Goal: Task Accomplishment & Management: Use online tool/utility

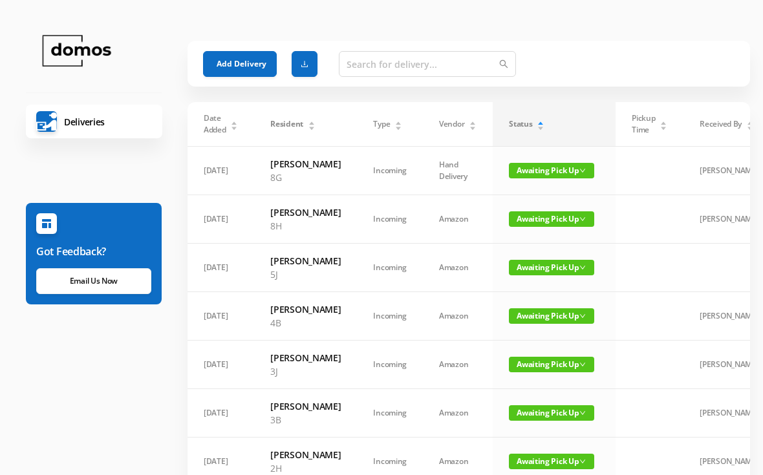
click at [257, 61] on button "Add Delivery" at bounding box center [240, 64] width 74 height 26
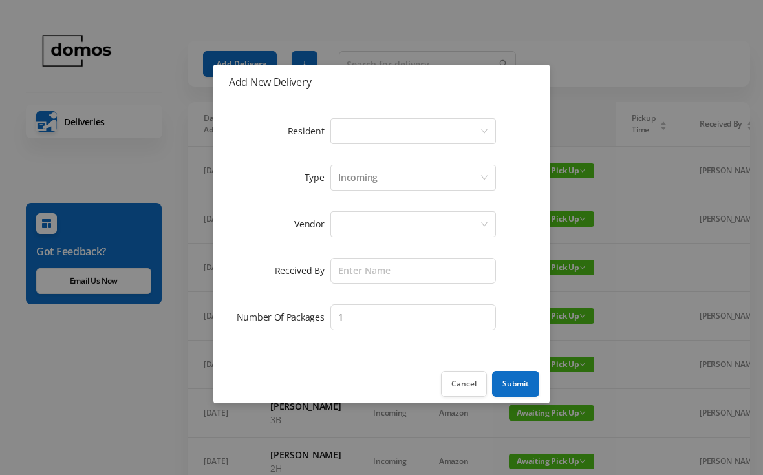
click at [382, 135] on div "Select a person" at bounding box center [409, 131] width 142 height 25
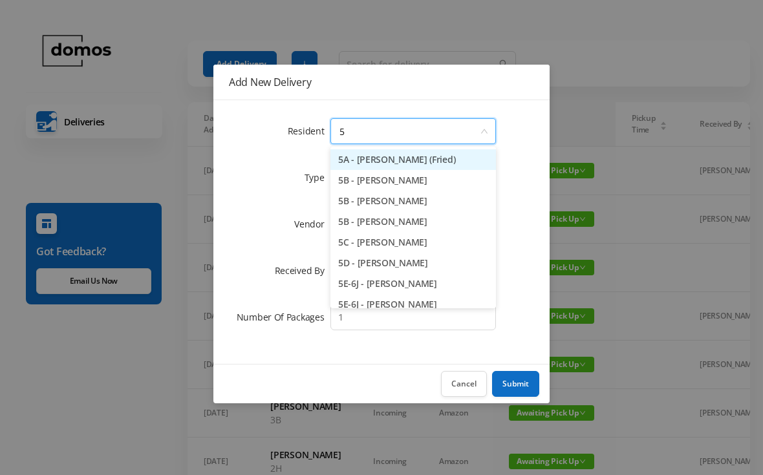
type input "5b"
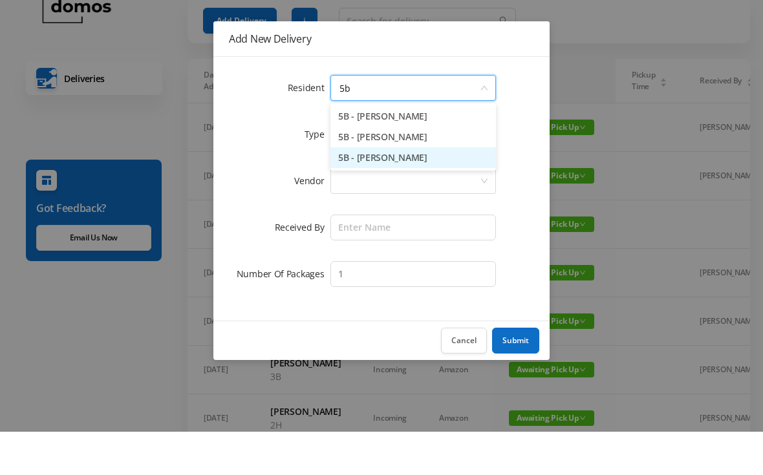
click at [425, 191] on li "5B - [PERSON_NAME]" at bounding box center [413, 201] width 166 height 21
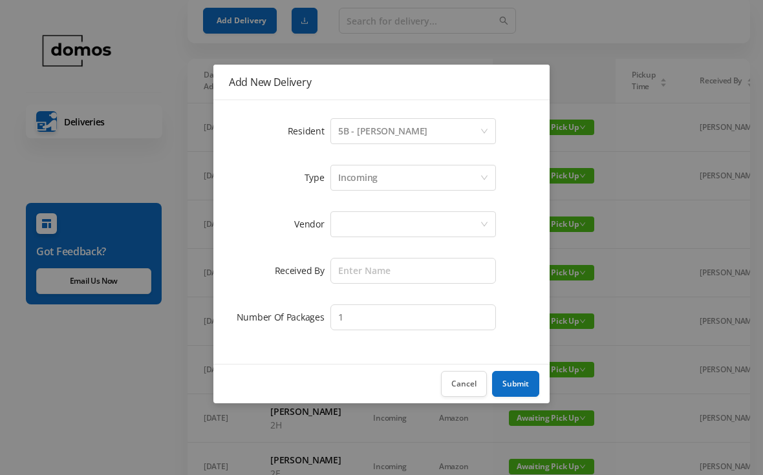
click at [409, 215] on div at bounding box center [409, 224] width 142 height 25
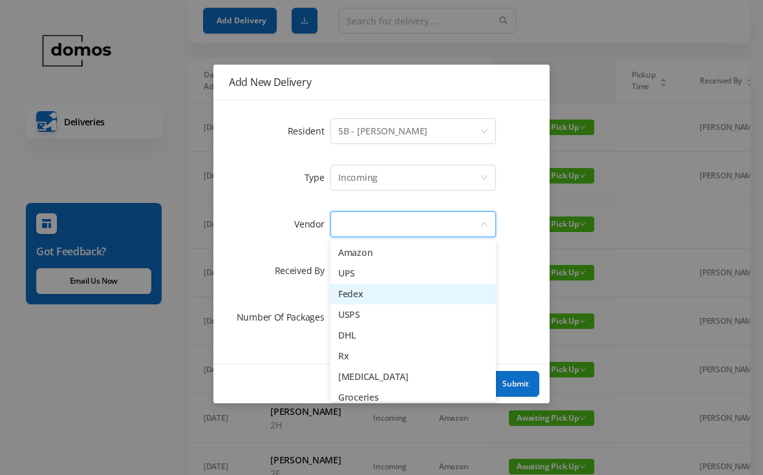
click at [371, 294] on li "Fedex" at bounding box center [413, 294] width 166 height 21
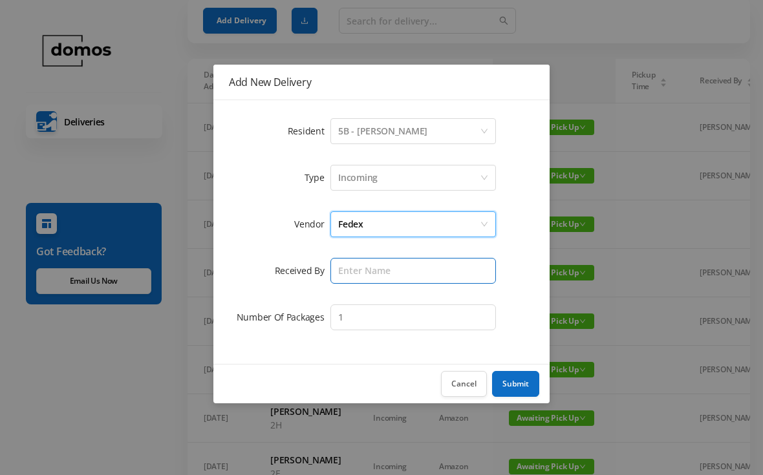
click at [410, 272] on input "text" at bounding box center [413, 271] width 166 height 26
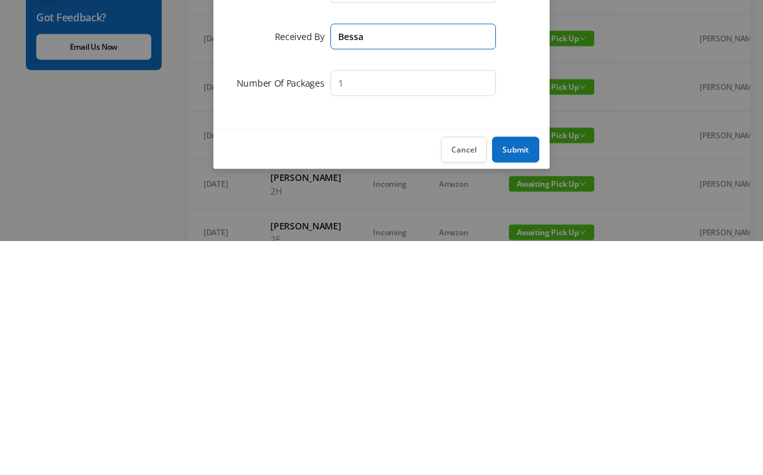
type input "Bessa"
click at [528, 371] on button "Submit" at bounding box center [515, 384] width 47 height 26
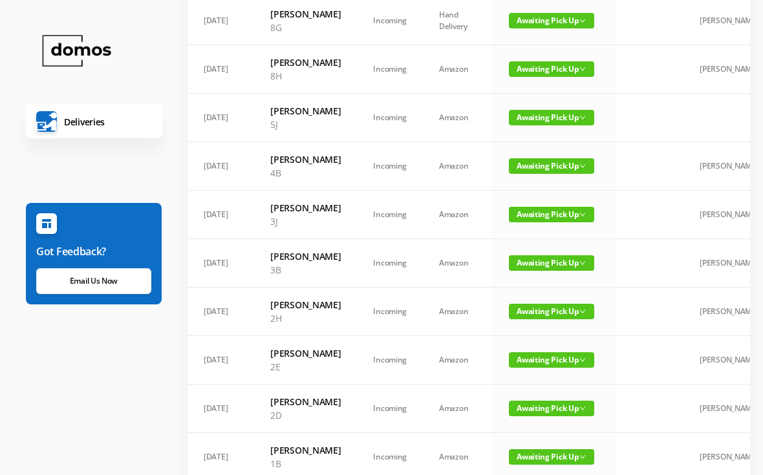
scroll to position [0, 0]
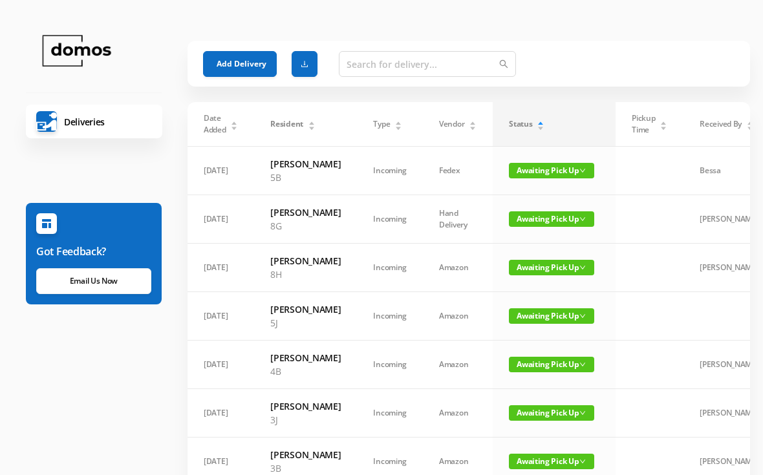
click at [257, 55] on button "Add Delivery" at bounding box center [240, 64] width 74 height 26
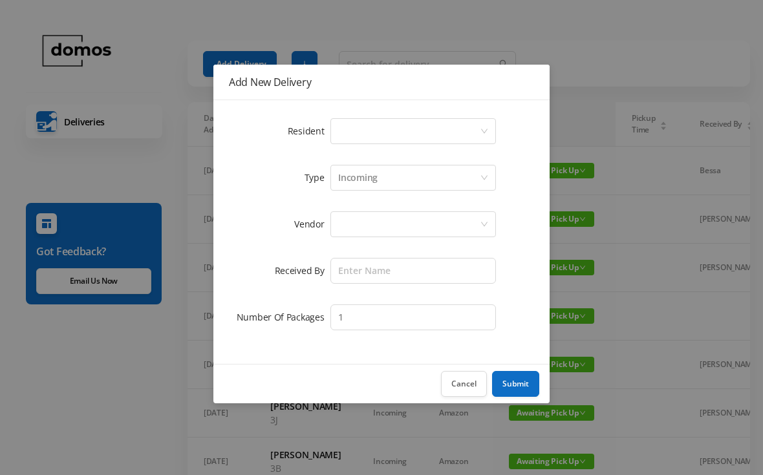
click at [399, 127] on div "Select a person" at bounding box center [409, 131] width 142 height 25
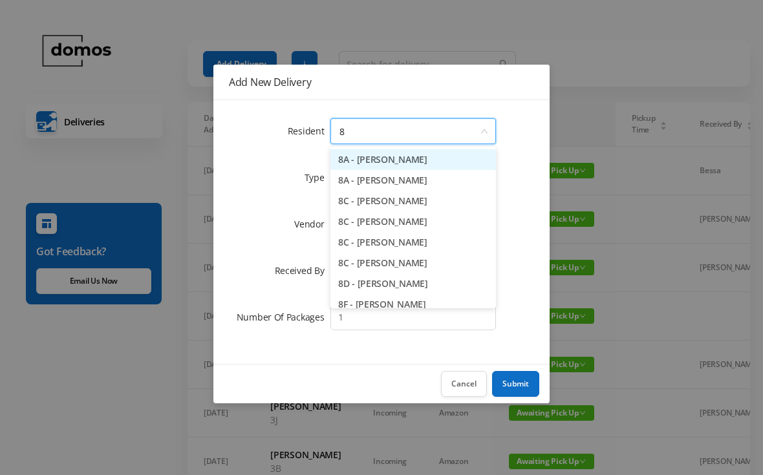
type input "8f"
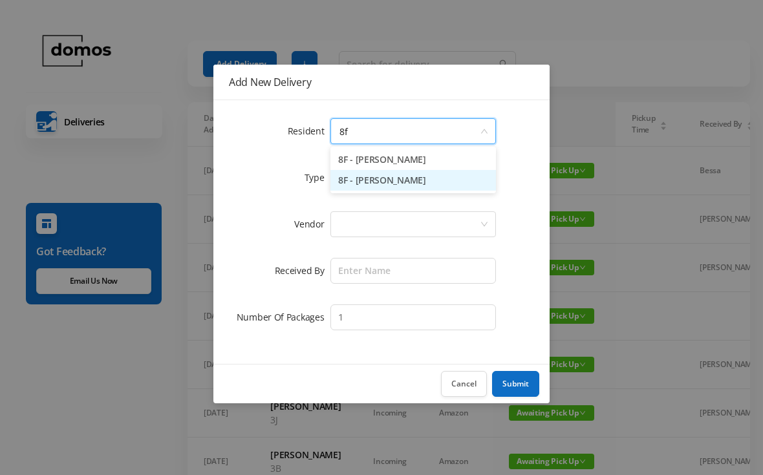
click at [410, 184] on li "8F - [PERSON_NAME]" at bounding box center [413, 180] width 166 height 21
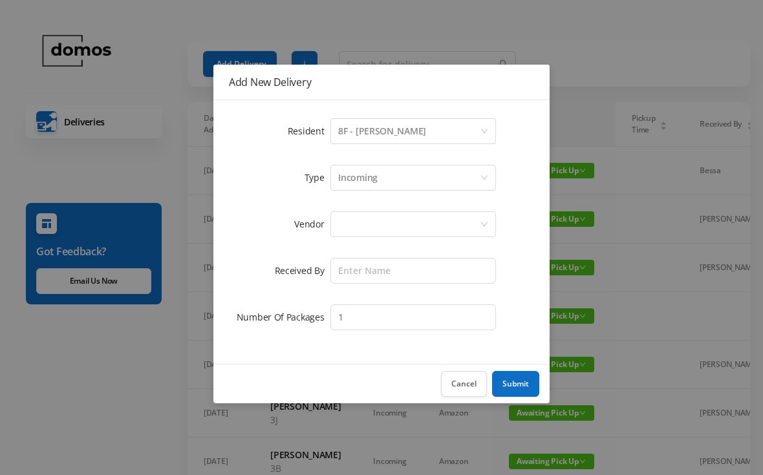
click at [417, 219] on div at bounding box center [409, 224] width 142 height 25
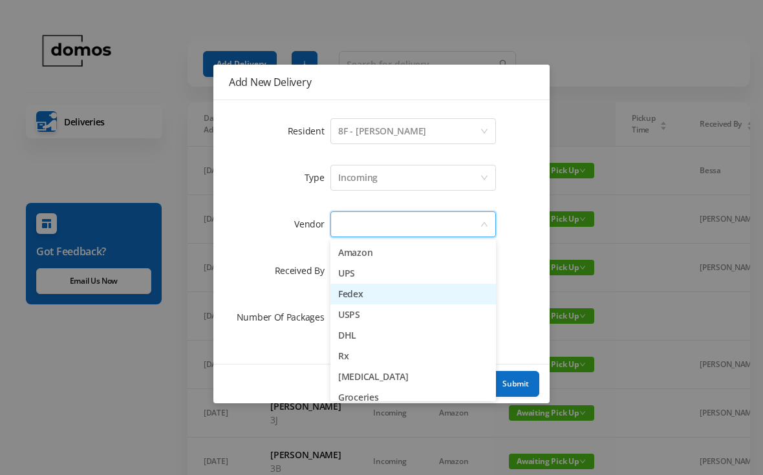
click at [374, 294] on li "Fedex" at bounding box center [413, 294] width 166 height 21
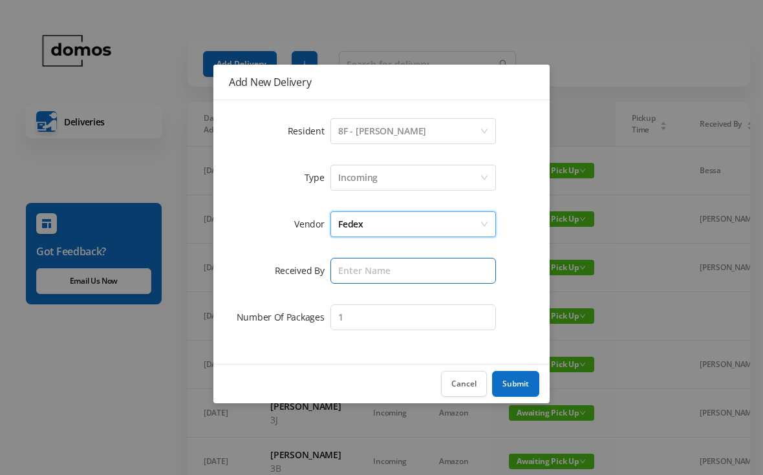
click at [409, 263] on input "text" at bounding box center [413, 271] width 166 height 26
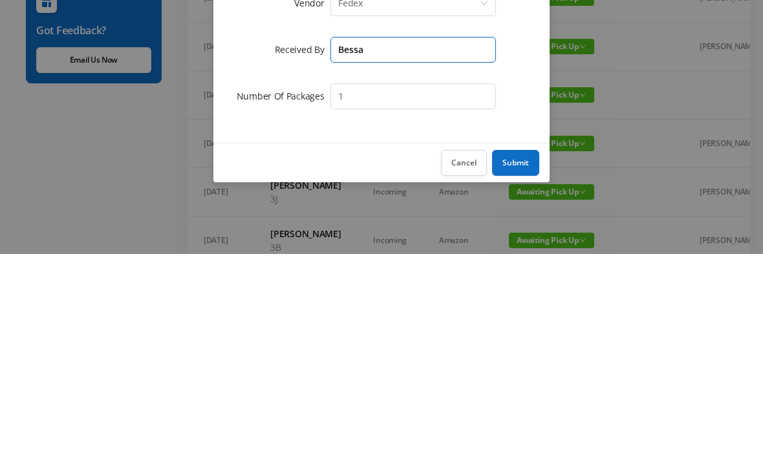
type input "Bessa"
click at [520, 371] on button "Submit" at bounding box center [515, 384] width 47 height 26
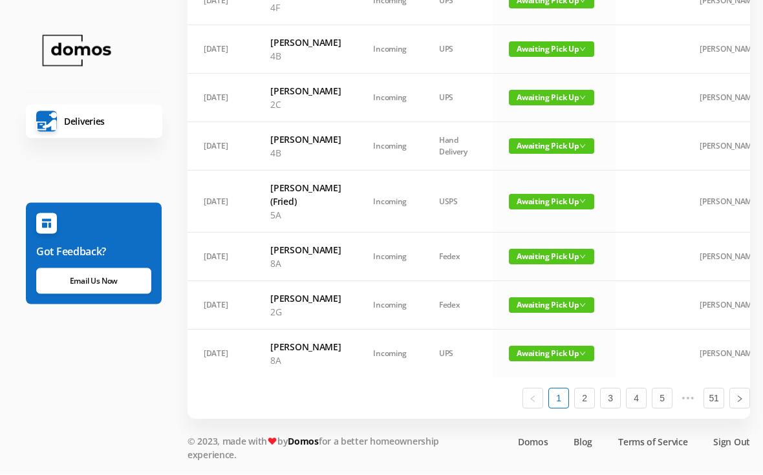
scroll to position [959, 0]
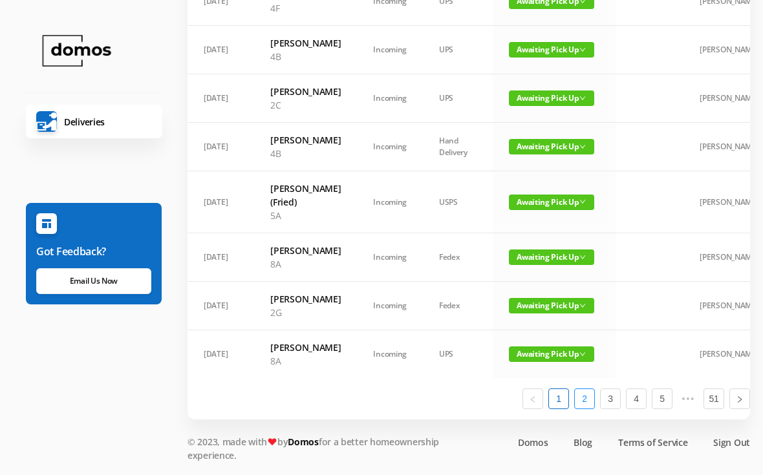
click at [588, 409] on link "2" at bounding box center [584, 398] width 19 height 19
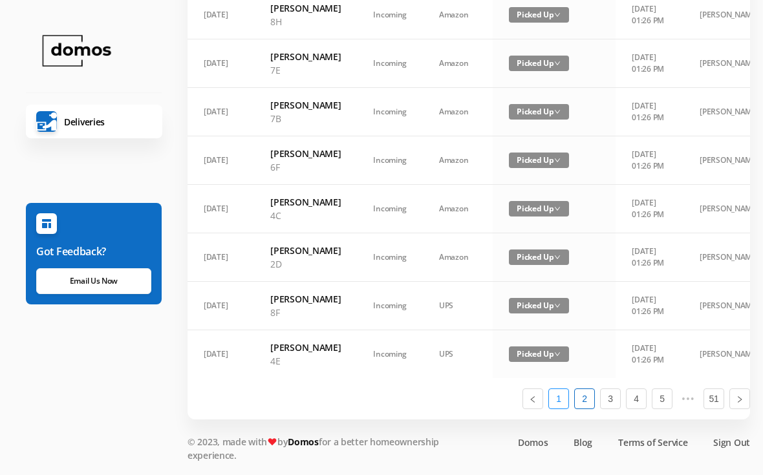
click at [555, 409] on link "1" at bounding box center [558, 398] width 19 height 19
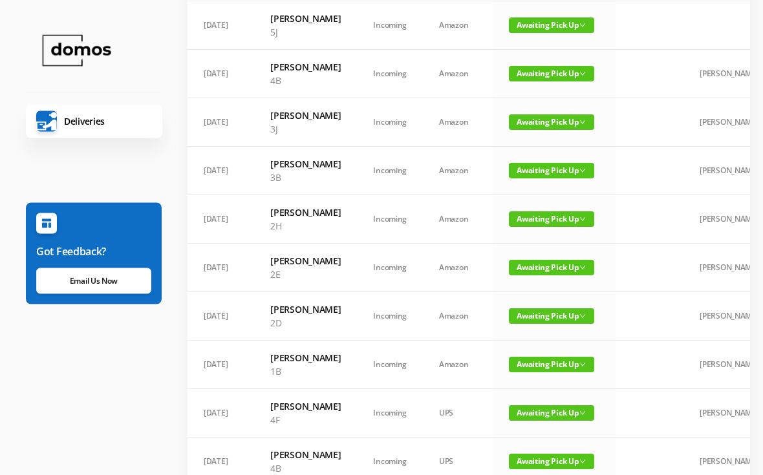
scroll to position [341, 0]
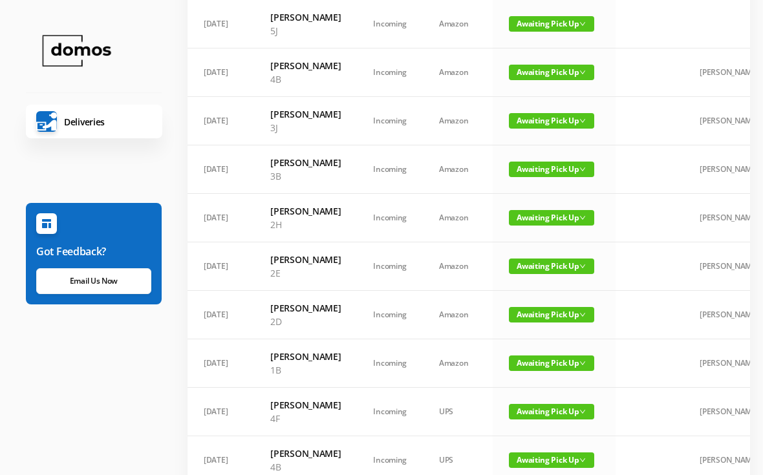
click at [530, 129] on span "Awaiting Pick Up" at bounding box center [551, 121] width 85 height 16
click at [529, 129] on span "Awaiting Pick Up" at bounding box center [551, 121] width 85 height 16
click at [528, 236] on link "Picked Up" at bounding box center [540, 241] width 84 height 21
click at [551, 226] on span "Awaiting Pick Up" at bounding box center [551, 218] width 85 height 16
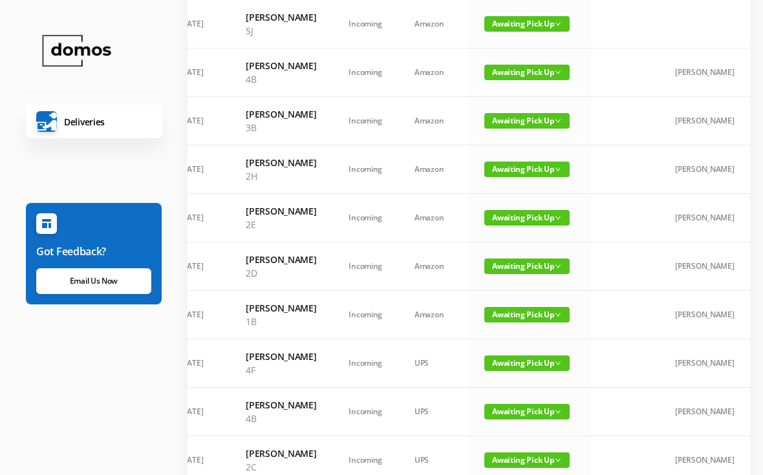
scroll to position [0, 3]
